Goal: Check status: Check status

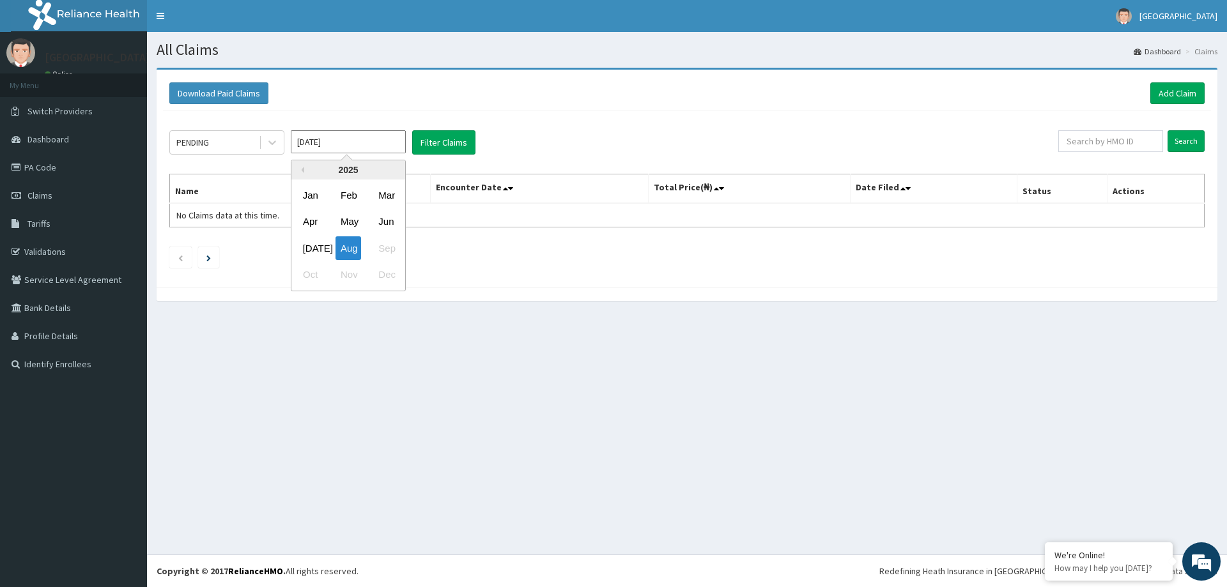
click at [336, 136] on input "Aug 2025" at bounding box center [348, 141] width 115 height 23
drag, startPoint x: 310, startPoint y: 245, endPoint x: 401, endPoint y: 165, distance: 121.3
click at [310, 243] on div "Jul" at bounding box center [311, 248] width 26 height 24
type input "Jul 2025"
click at [436, 142] on button "Filter Claims" at bounding box center [443, 142] width 63 height 24
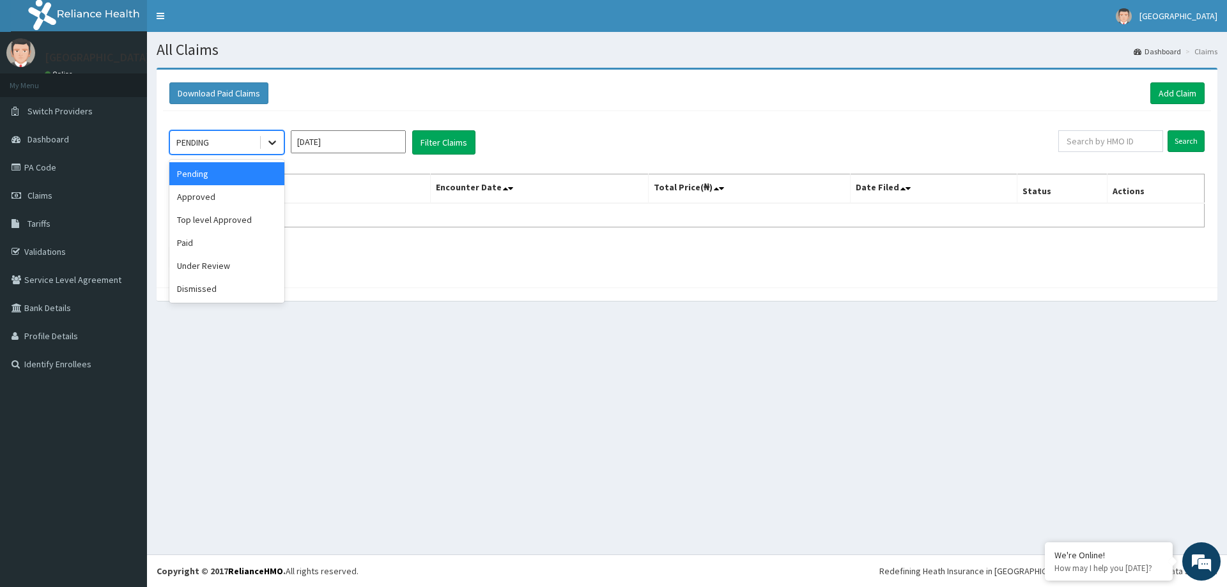
click at [278, 146] on icon at bounding box center [272, 142] width 13 height 13
click at [208, 283] on div "Dismissed" at bounding box center [226, 288] width 115 height 23
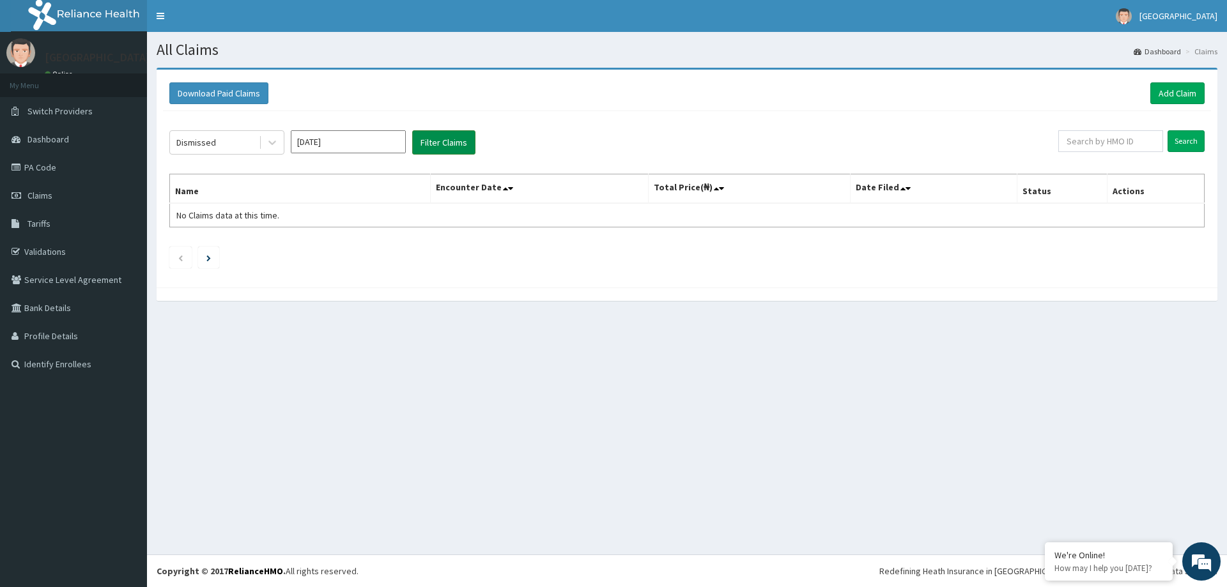
click at [445, 146] on button "Filter Claims" at bounding box center [443, 142] width 63 height 24
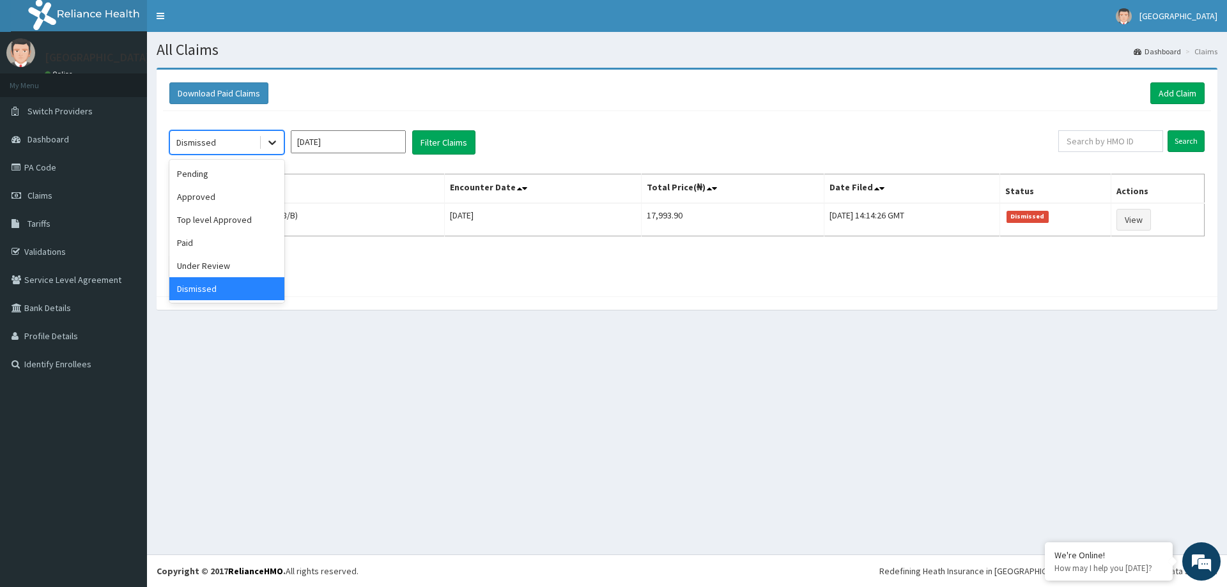
click at [268, 144] on icon at bounding box center [272, 142] width 13 height 13
click at [245, 168] on div "Pending" at bounding box center [226, 173] width 115 height 23
click at [435, 140] on button "Filter Claims" at bounding box center [443, 142] width 63 height 24
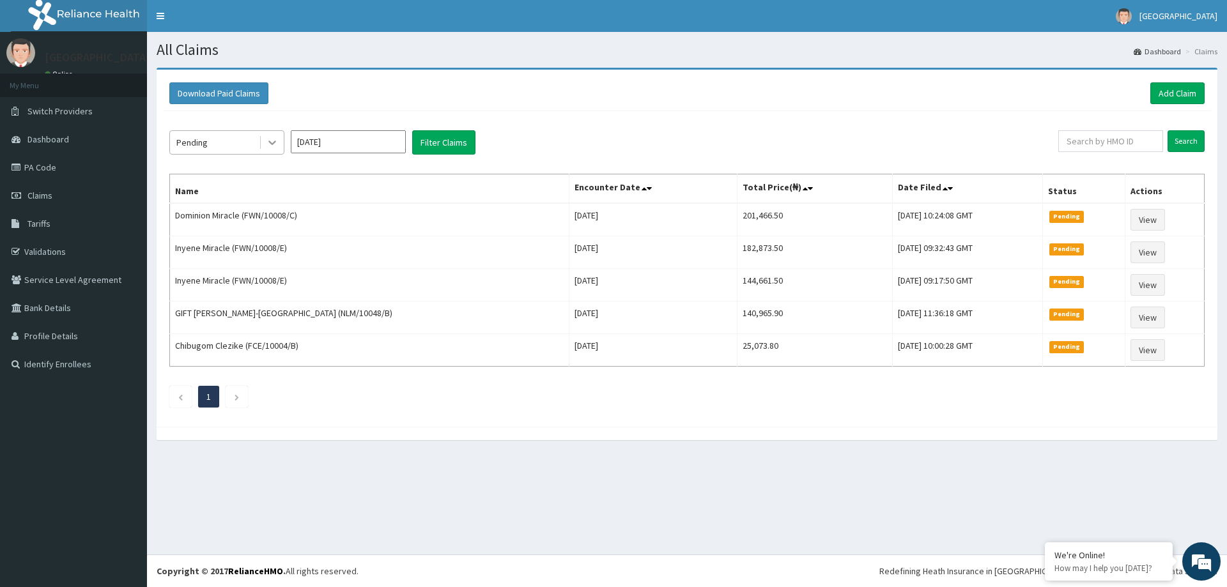
click at [277, 141] on icon at bounding box center [272, 142] width 13 height 13
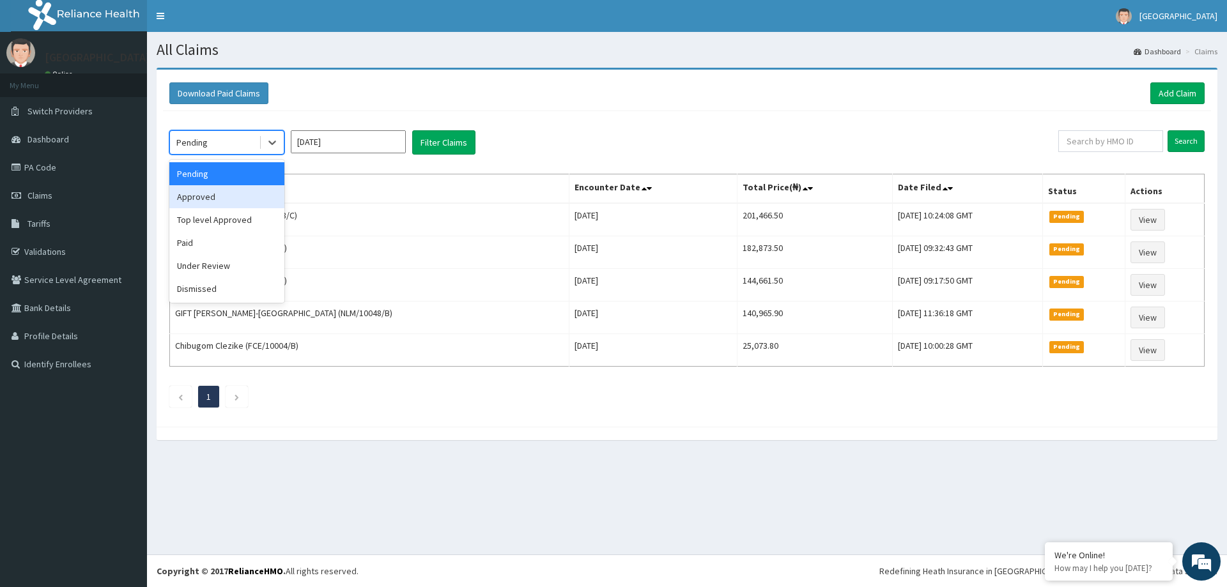
click at [246, 190] on div "Approved" at bounding box center [226, 196] width 115 height 23
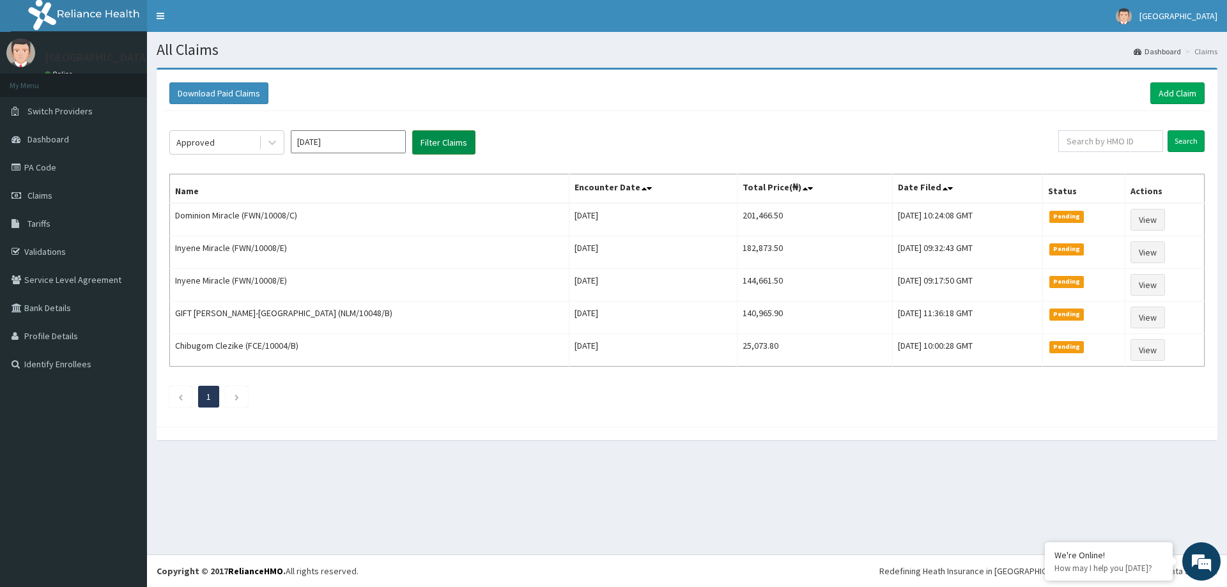
click at [447, 140] on button "Filter Claims" at bounding box center [443, 142] width 63 height 24
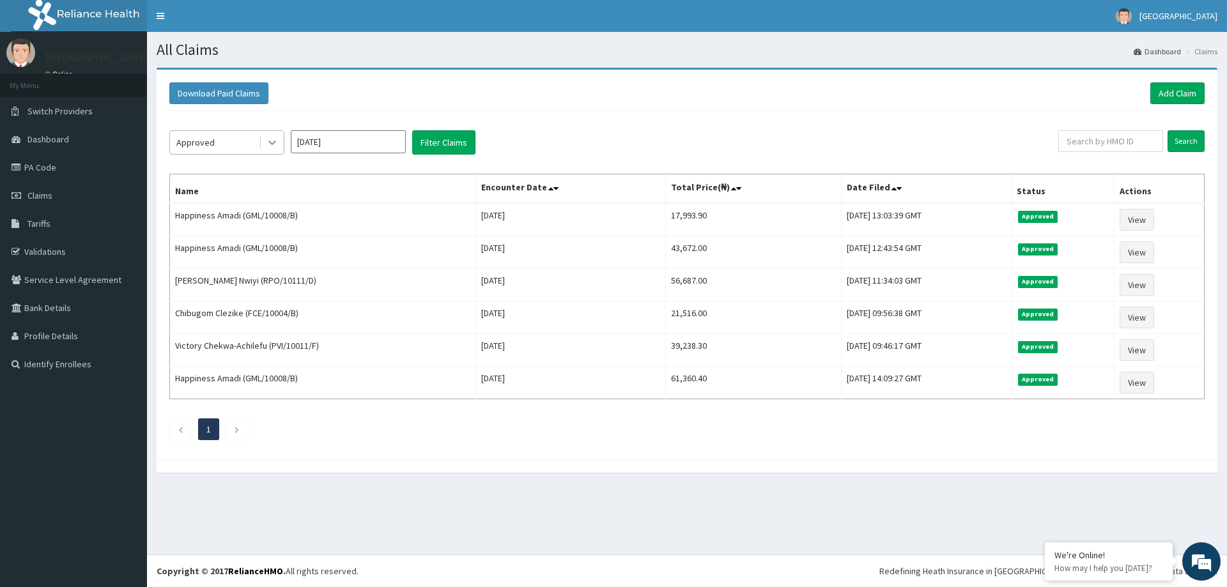
click at [272, 141] on icon at bounding box center [272, 142] width 13 height 13
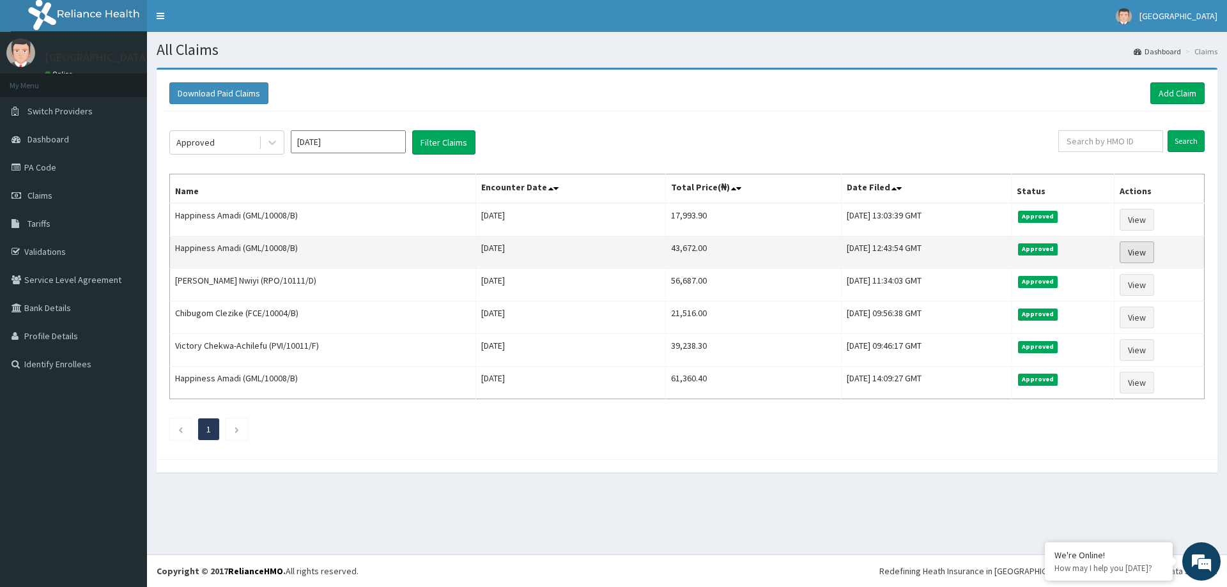
click at [1124, 254] on link "View" at bounding box center [1136, 252] width 34 height 22
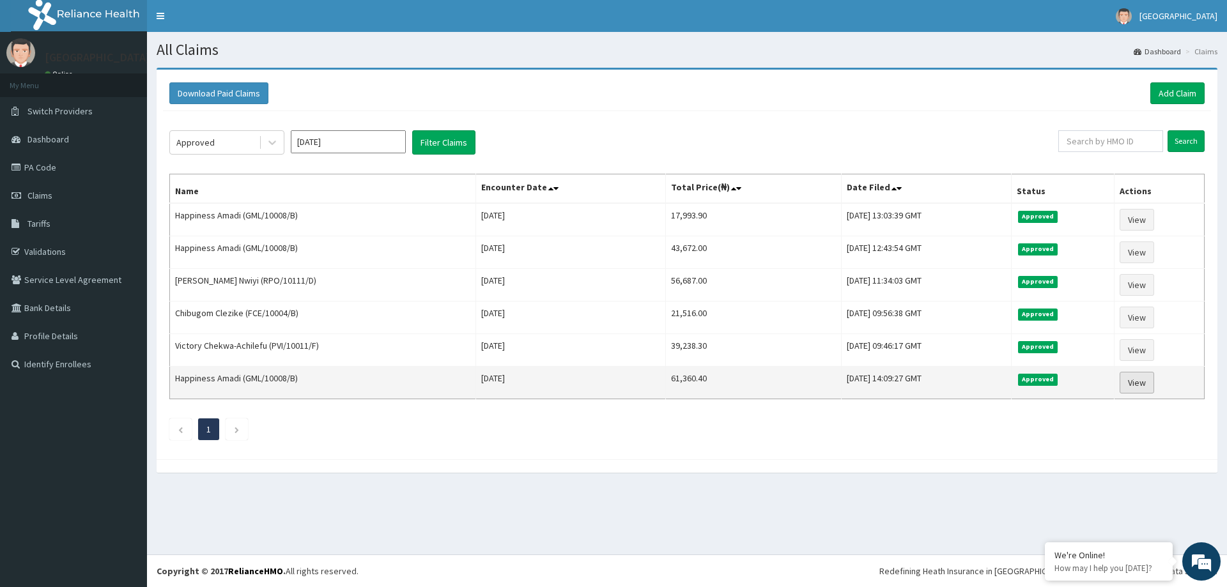
click at [1146, 385] on link "View" at bounding box center [1136, 383] width 34 height 22
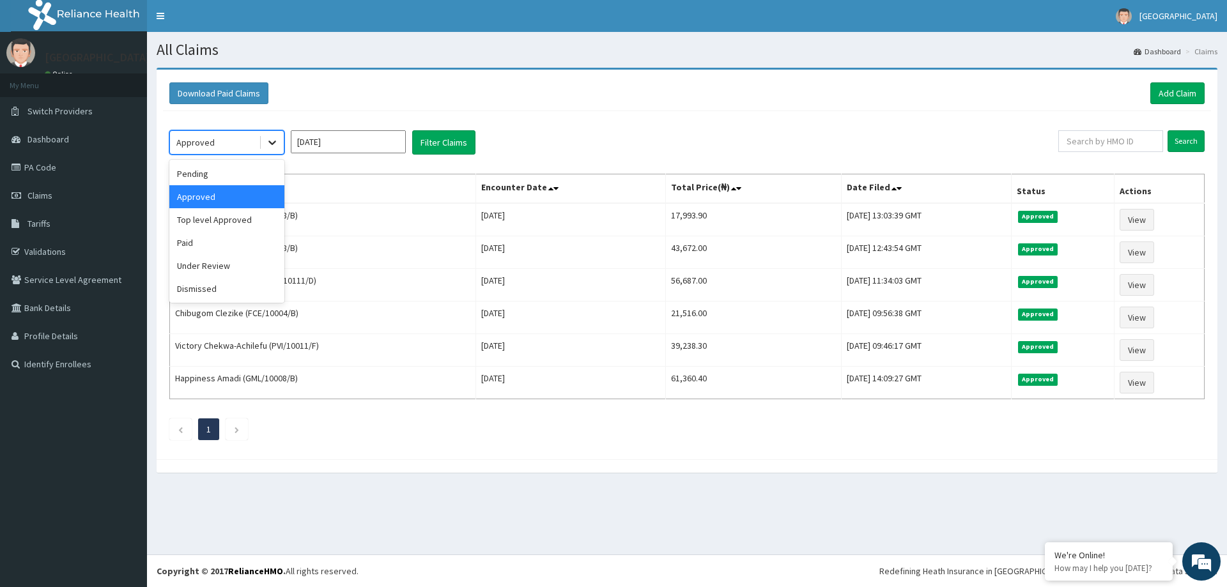
click at [273, 141] on icon at bounding box center [272, 142] width 13 height 13
click at [250, 176] on div "Pending" at bounding box center [226, 173] width 115 height 23
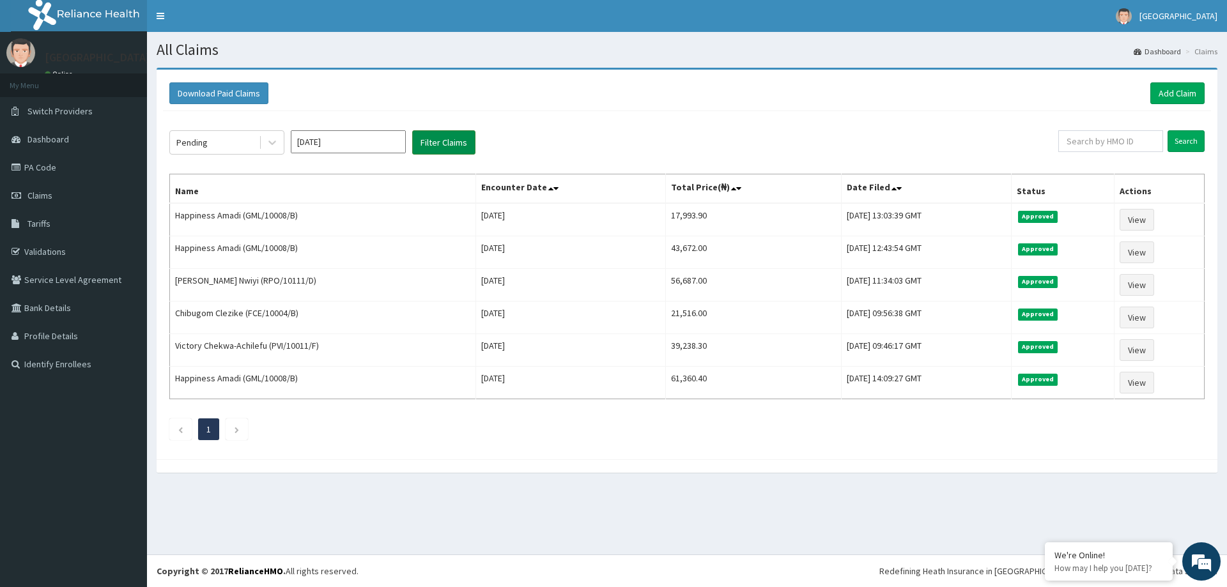
click at [450, 141] on button "Filter Claims" at bounding box center [443, 142] width 63 height 24
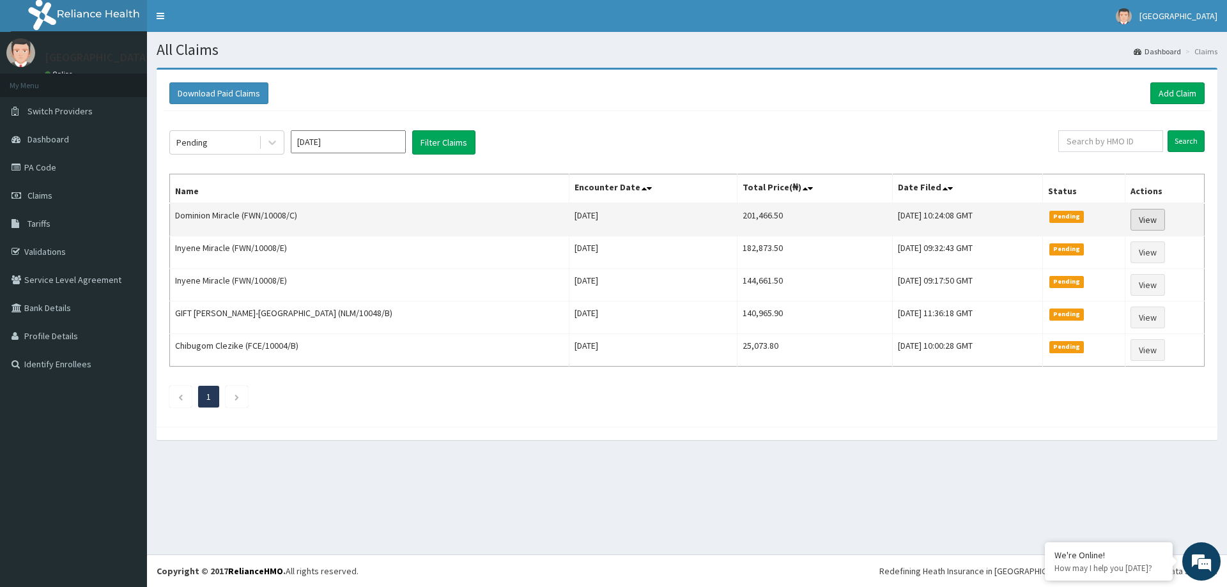
click at [1138, 225] on link "View" at bounding box center [1147, 220] width 34 height 22
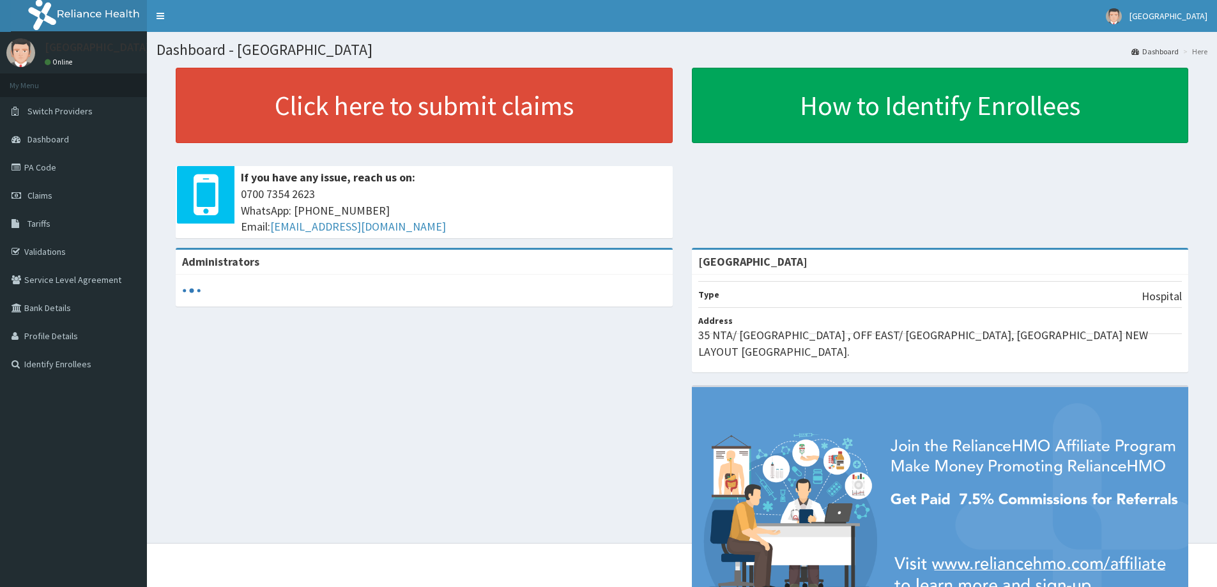
click at [25, 200] on link "Claims" at bounding box center [73, 195] width 147 height 28
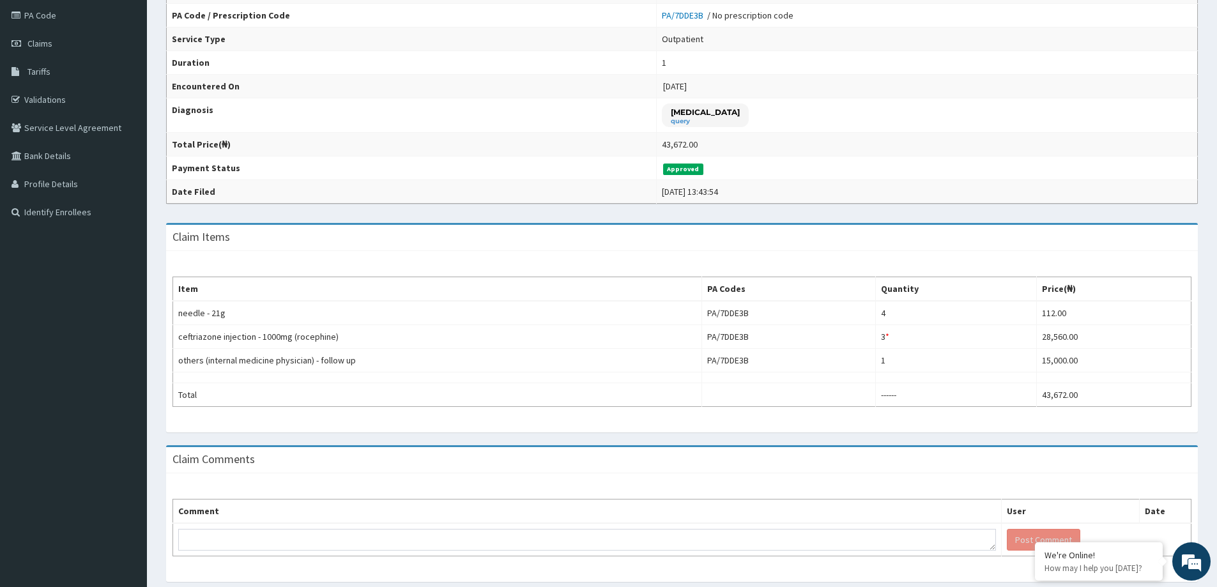
scroll to position [192, 0]
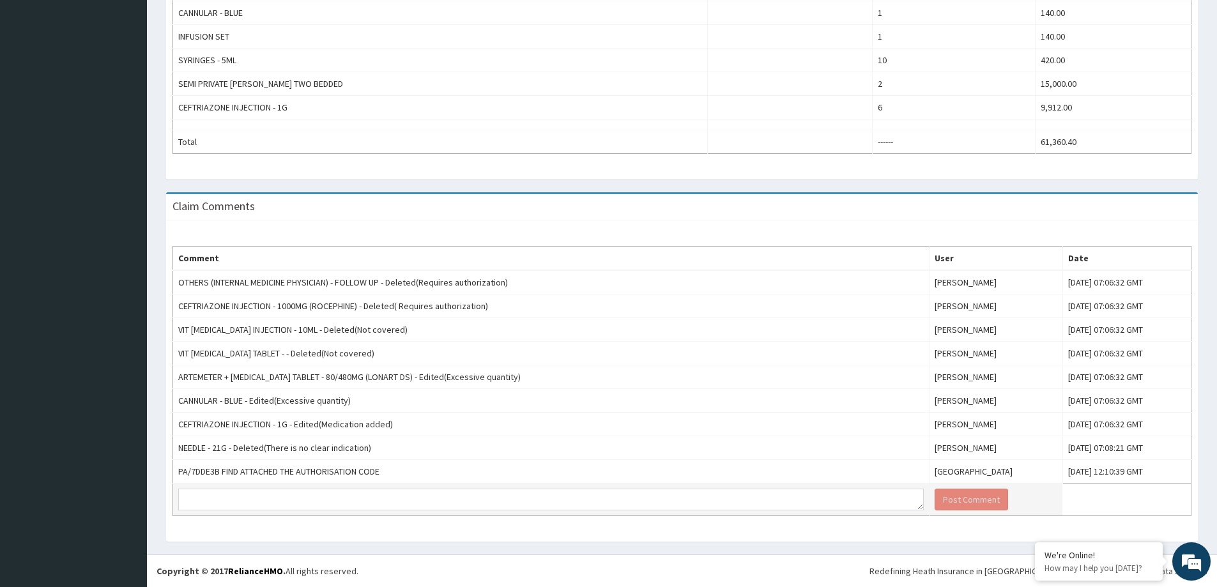
scroll to position [578, 0]
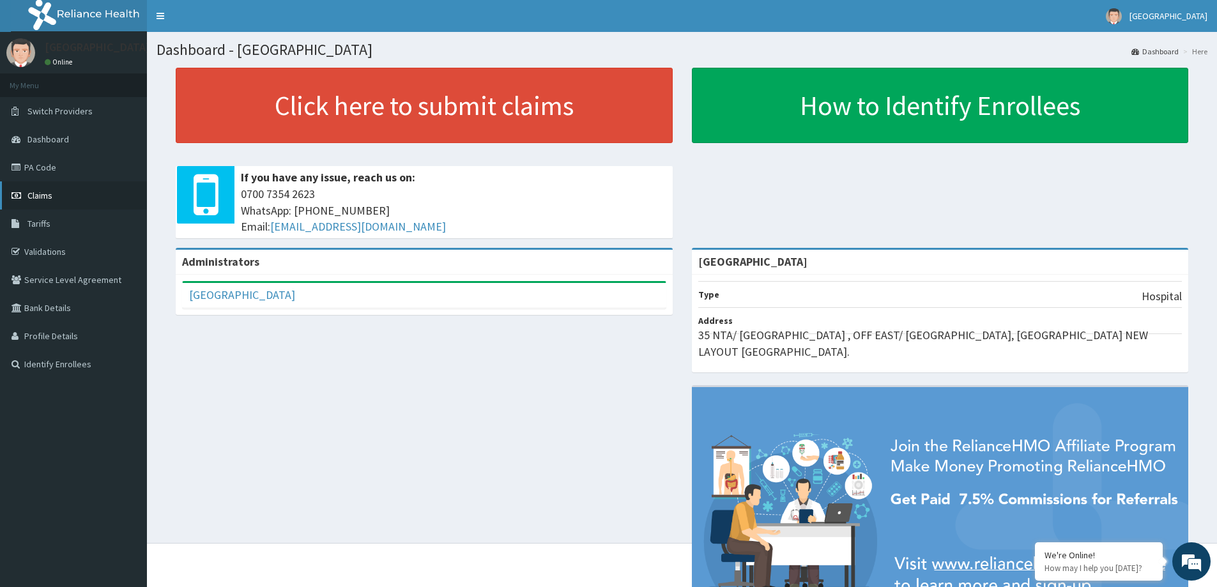
click at [45, 199] on span "Claims" at bounding box center [39, 195] width 25 height 11
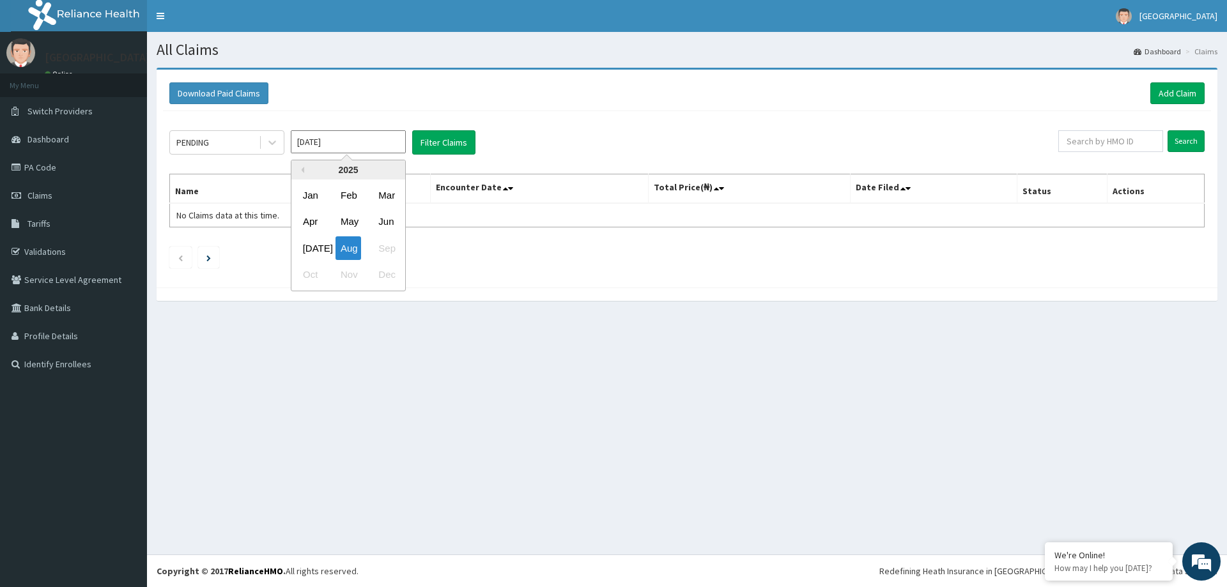
drag, startPoint x: 395, startPoint y: 144, endPoint x: 353, endPoint y: 176, distance: 52.8
click at [388, 146] on input "[DATE]" at bounding box center [348, 141] width 115 height 23
click at [308, 252] on div "[DATE]" at bounding box center [311, 248] width 26 height 24
type input "[DATE]"
click at [411, 142] on div "PENDING [DATE] Filter Claims" at bounding box center [613, 142] width 889 height 24
